Goal: Task Accomplishment & Management: Use online tool/utility

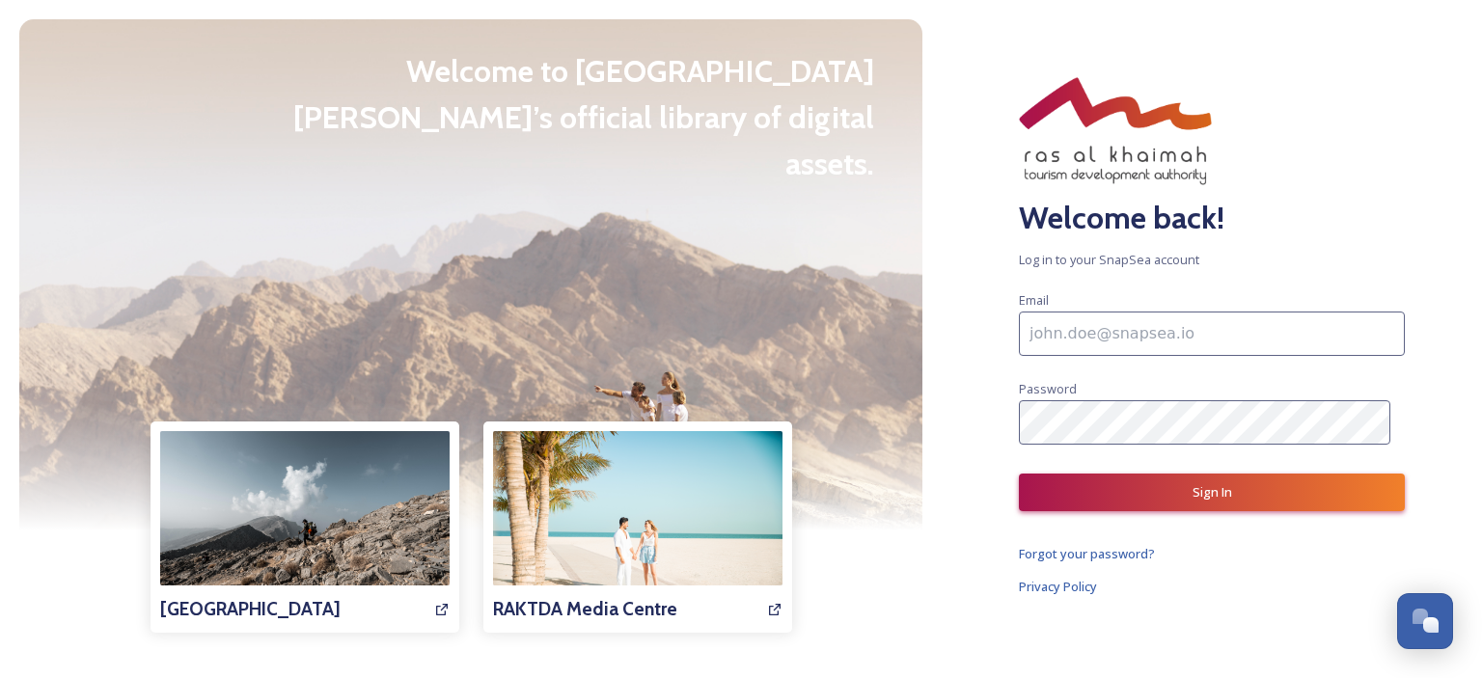
click at [1078, 341] on input at bounding box center [1212, 334] width 386 height 44
paste input "natalya.eremina@r-express.ru"
type input "natalya.eremina@r-express.ru"
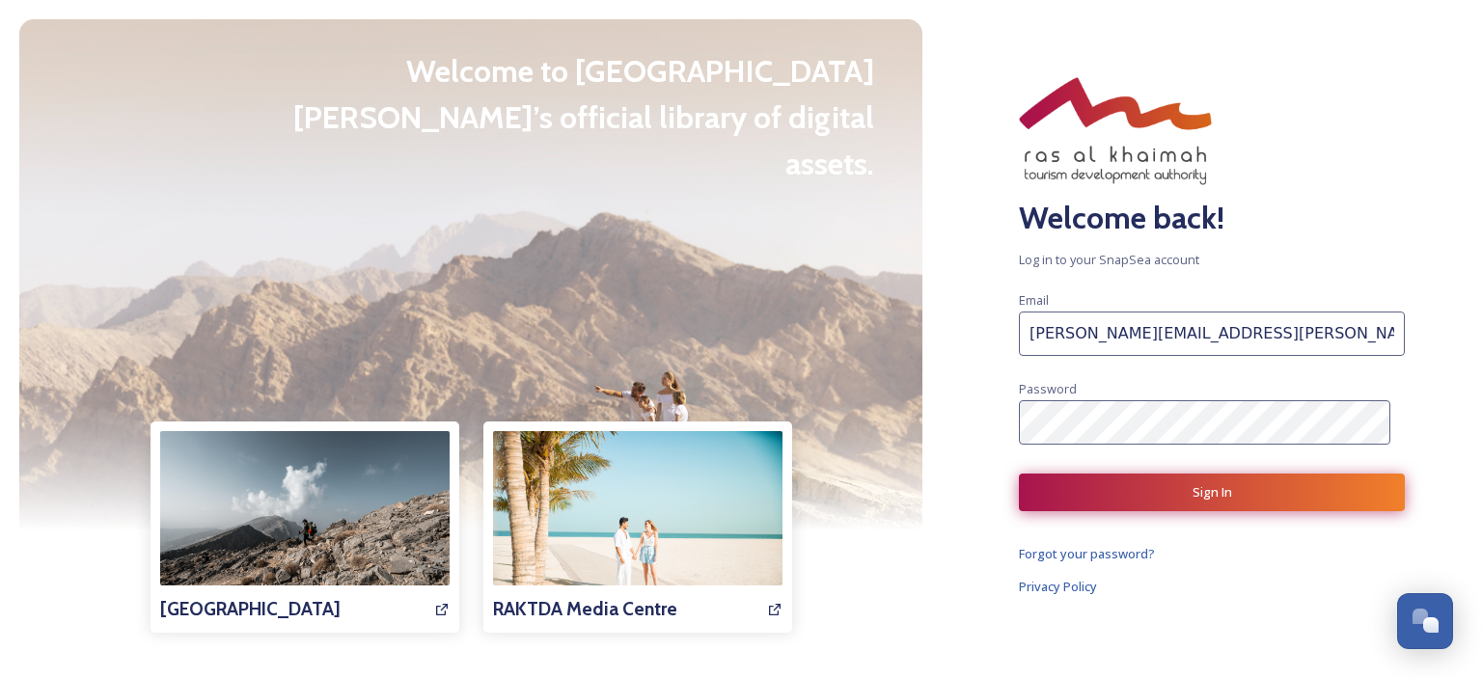
click at [1104, 478] on button "Sign In" at bounding box center [1212, 493] width 386 height 38
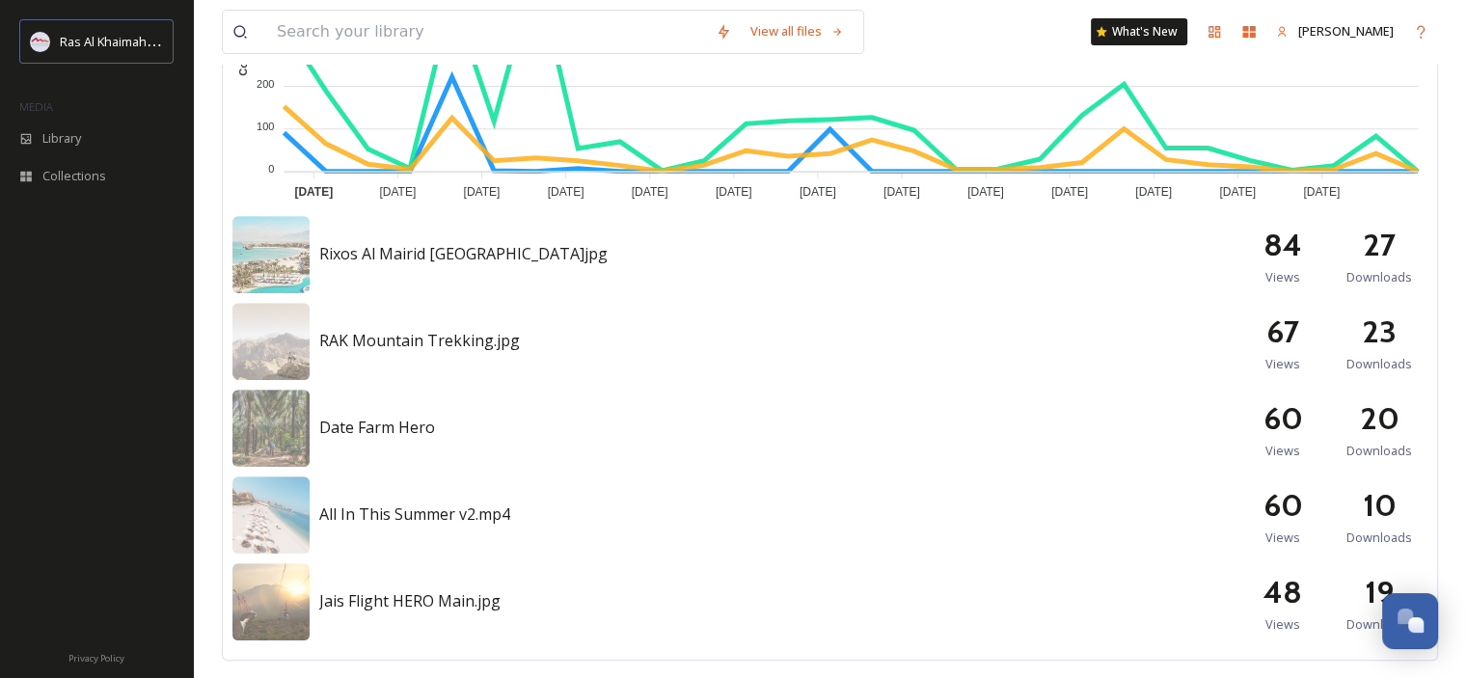
scroll to position [965, 0]
